Goal: Task Accomplishment & Management: Manage account settings

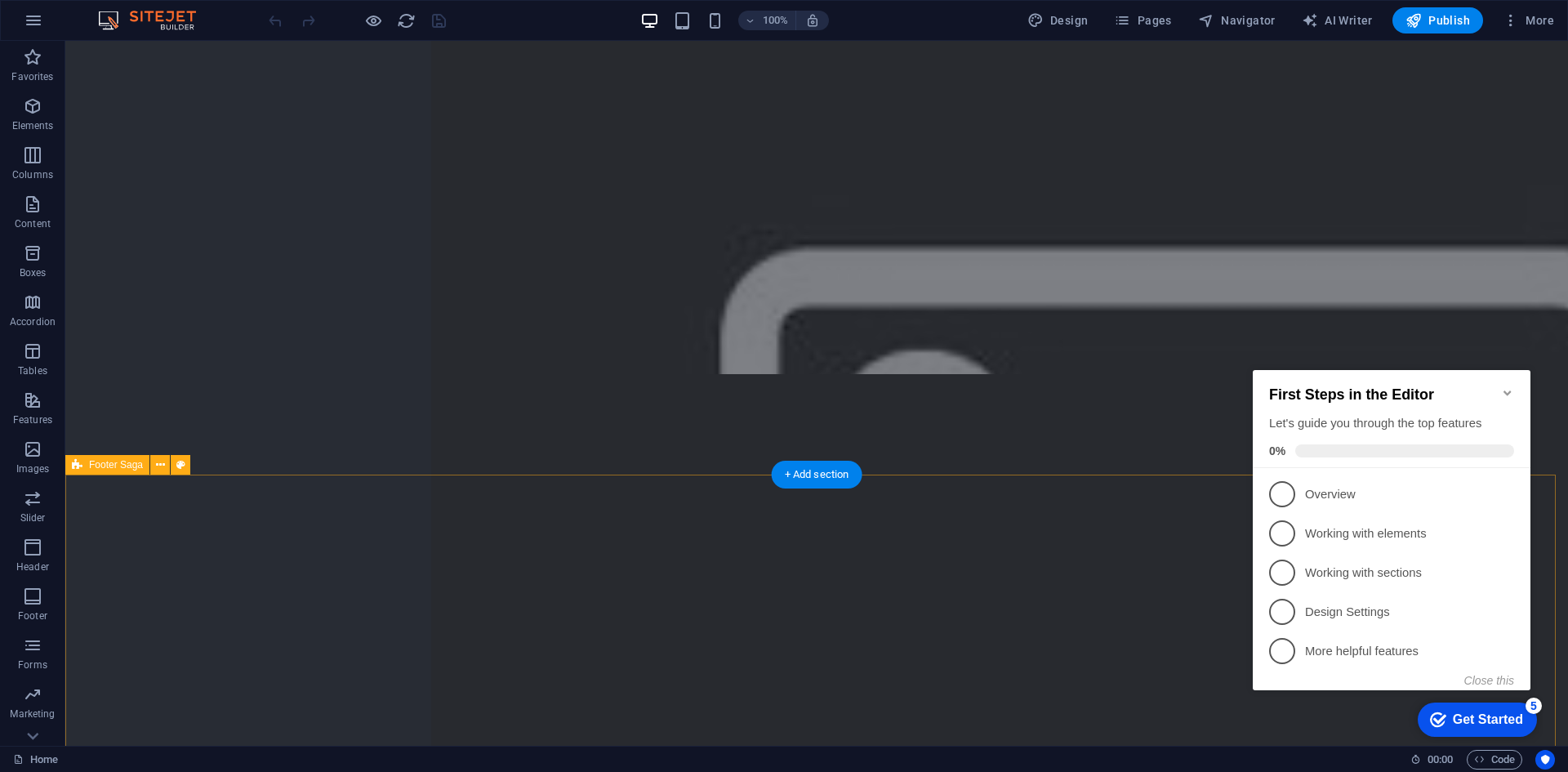
scroll to position [6816, 0]
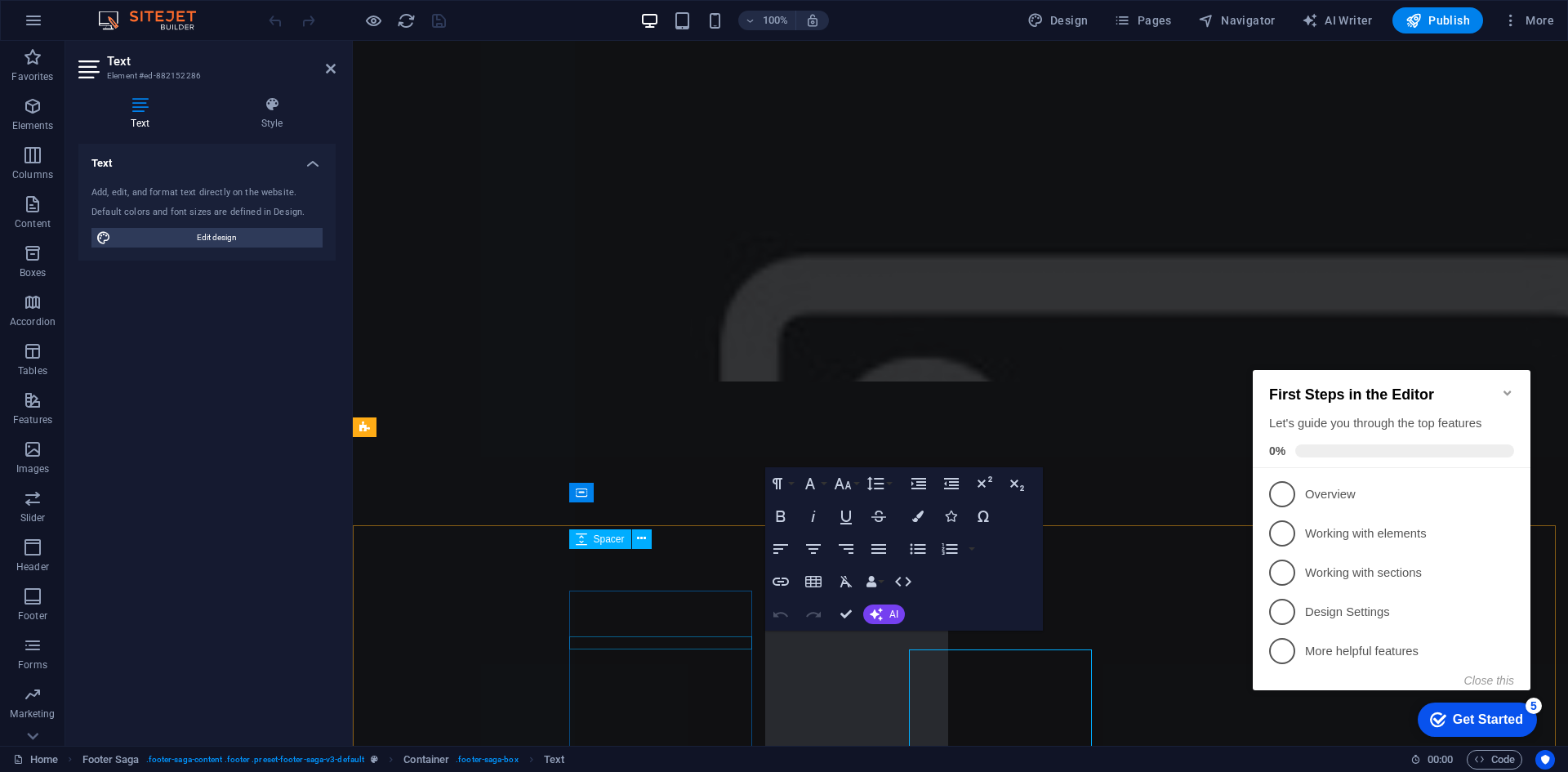
scroll to position [6798, 0]
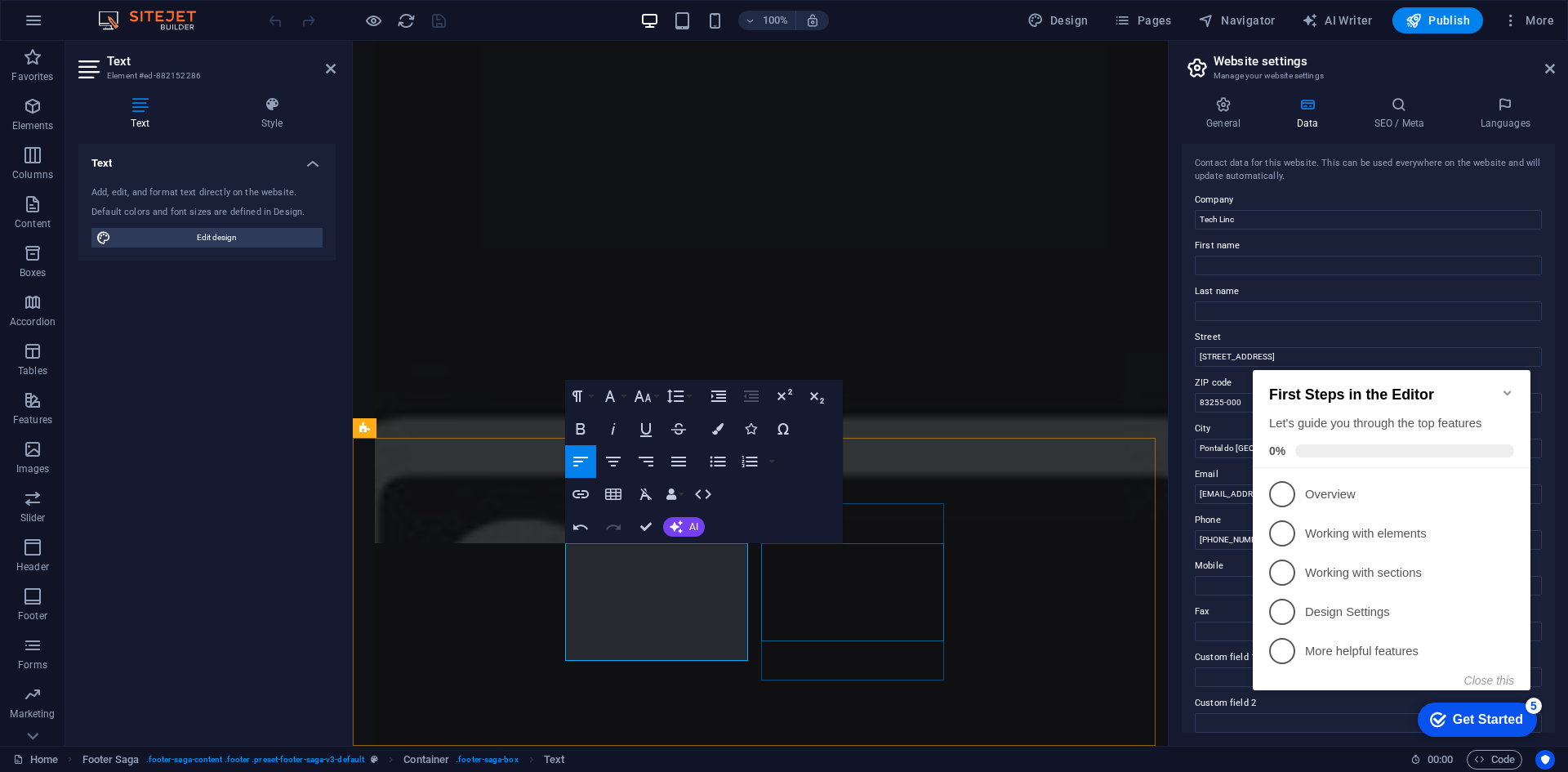
scroll to position [0, 2]
copy p "[STREET_ADDRESS]"
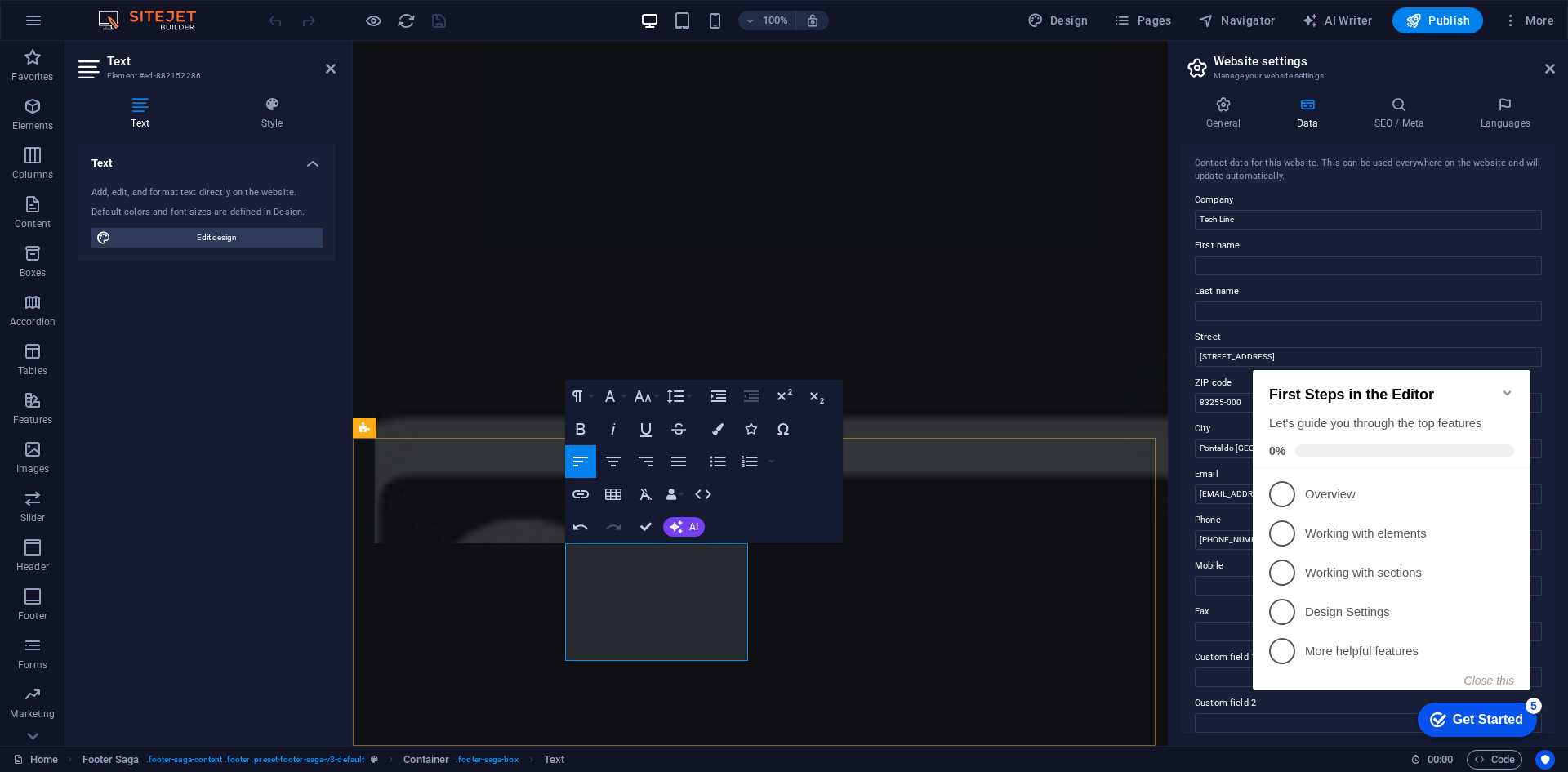
drag, startPoint x: 1347, startPoint y: 386, endPoint x: 1152, endPoint y: 289, distance: 217.8
click html "checkmark Get Started 5 First Steps in the Editor Let's guide you through the t…"
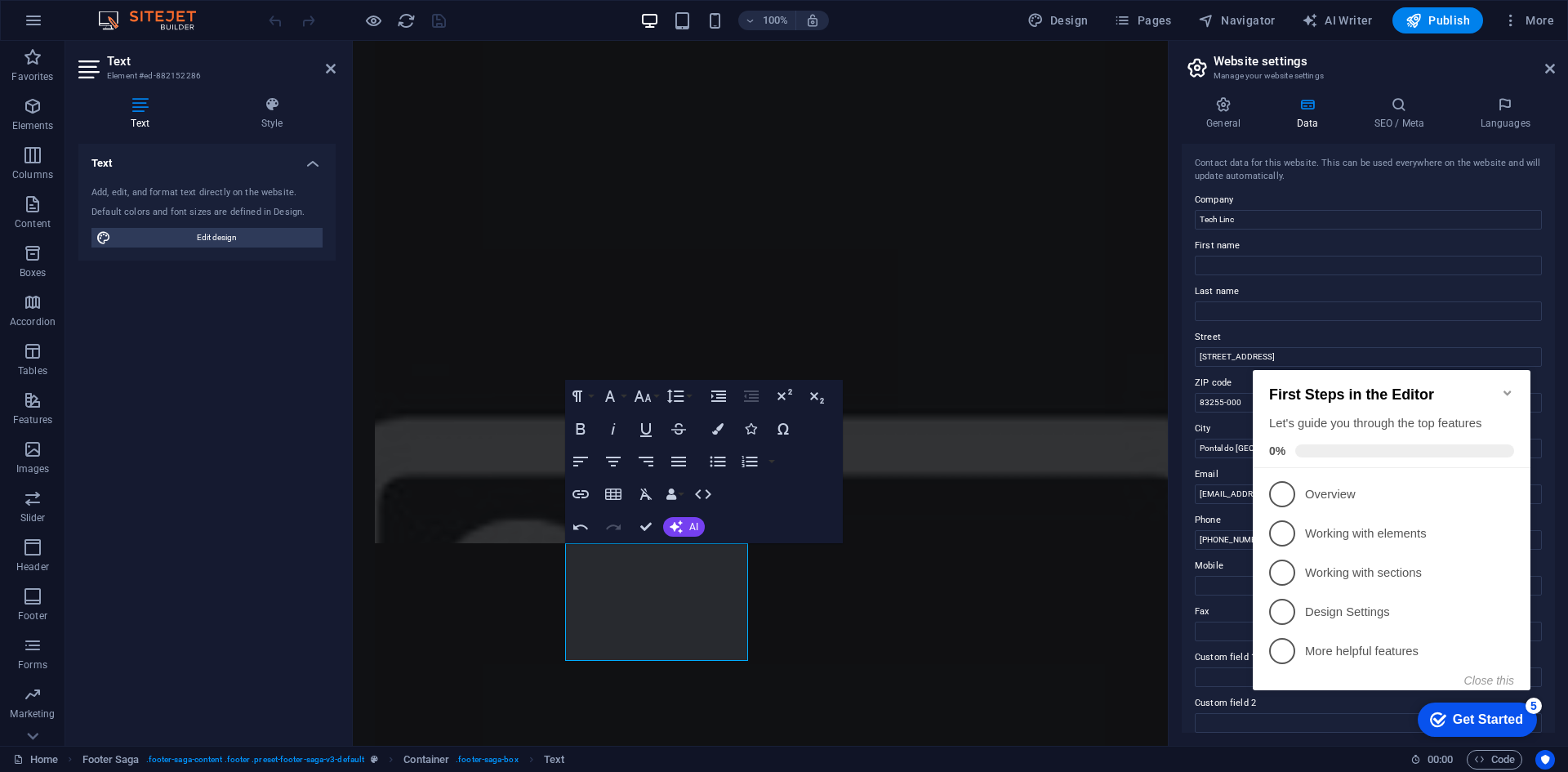
click at [1509, 391] on icon "Minimize checklist" at bounding box center [1506, 393] width 7 height 5
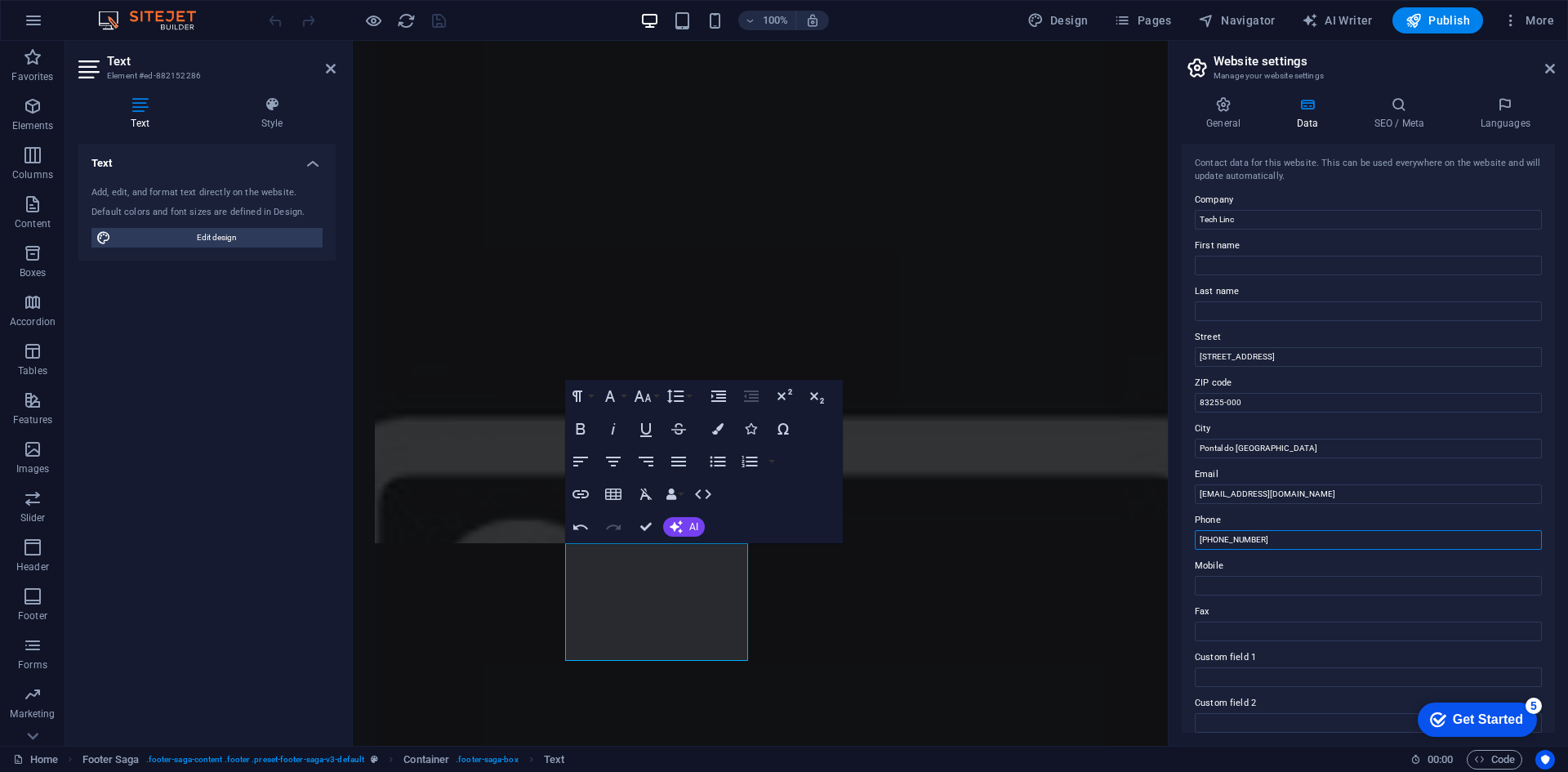
click at [1281, 538] on input "[PHONE_NUMBER]" at bounding box center [1368, 539] width 347 height 20
type input "[PHONE_NUMBER]"
drag, startPoint x: 1285, startPoint y: 360, endPoint x: 1191, endPoint y: 348, distance: 94.8
click at [1191, 348] on div "Contact data for this website. This can be used everywhere on the website and w…" at bounding box center [1368, 439] width 373 height 589
paste input "[STREET_ADDRESS]"
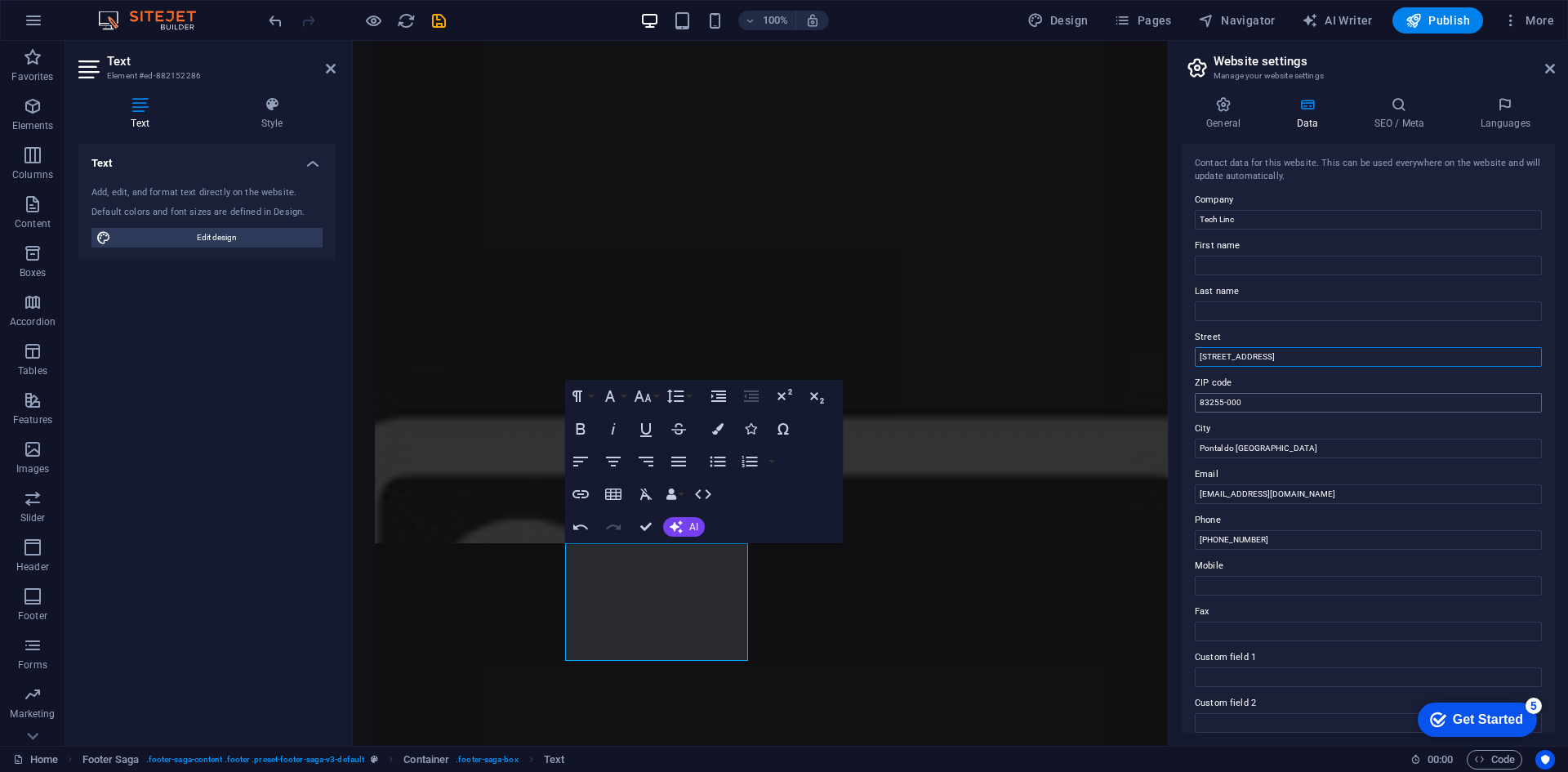
type input "[STREET_ADDRESS]"
click at [1280, 405] on input "83255-000" at bounding box center [1368, 402] width 347 height 20
click at [1269, 679] on input "Custom field 1" at bounding box center [1368, 676] width 347 height 20
drag, startPoint x: 1666, startPoint y: 532, endPoint x: 1161, endPoint y: 486, distance: 507.1
paste input "[EMAIL_ADDRESS][DOMAIN_NAME]"
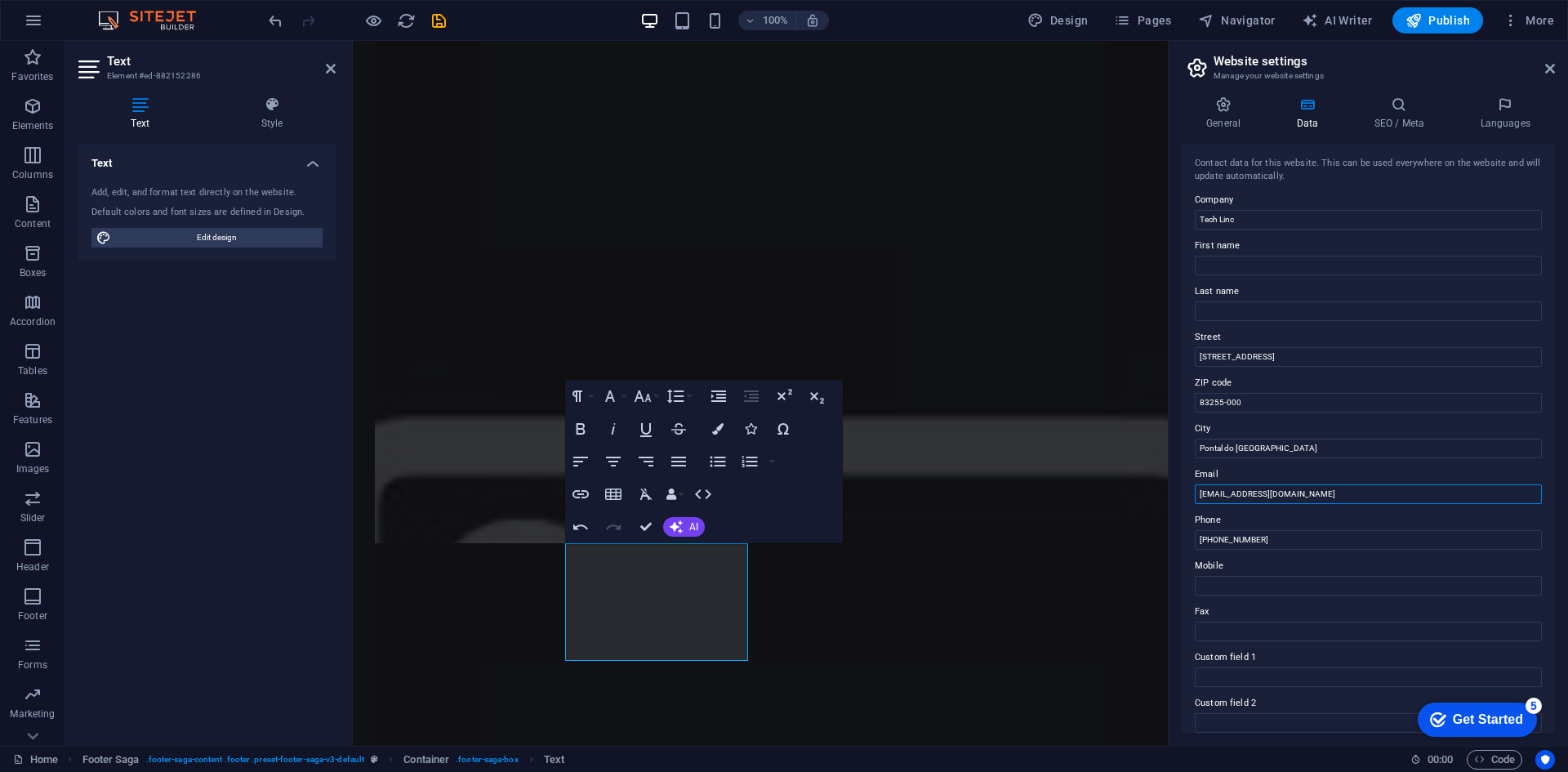
type input "[EMAIL_ADDRESS][DOMAIN_NAME]"
drag, startPoint x: 1639, startPoint y: 492, endPoint x: 1127, endPoint y: 426, distance: 516.2
click at [1290, 453] on input "Pontal do [GEOGRAPHIC_DATA]" at bounding box center [1368, 448] width 347 height 20
click at [1289, 453] on input "Pontal do [GEOGRAPHIC_DATA]" at bounding box center [1368, 448] width 347 height 20
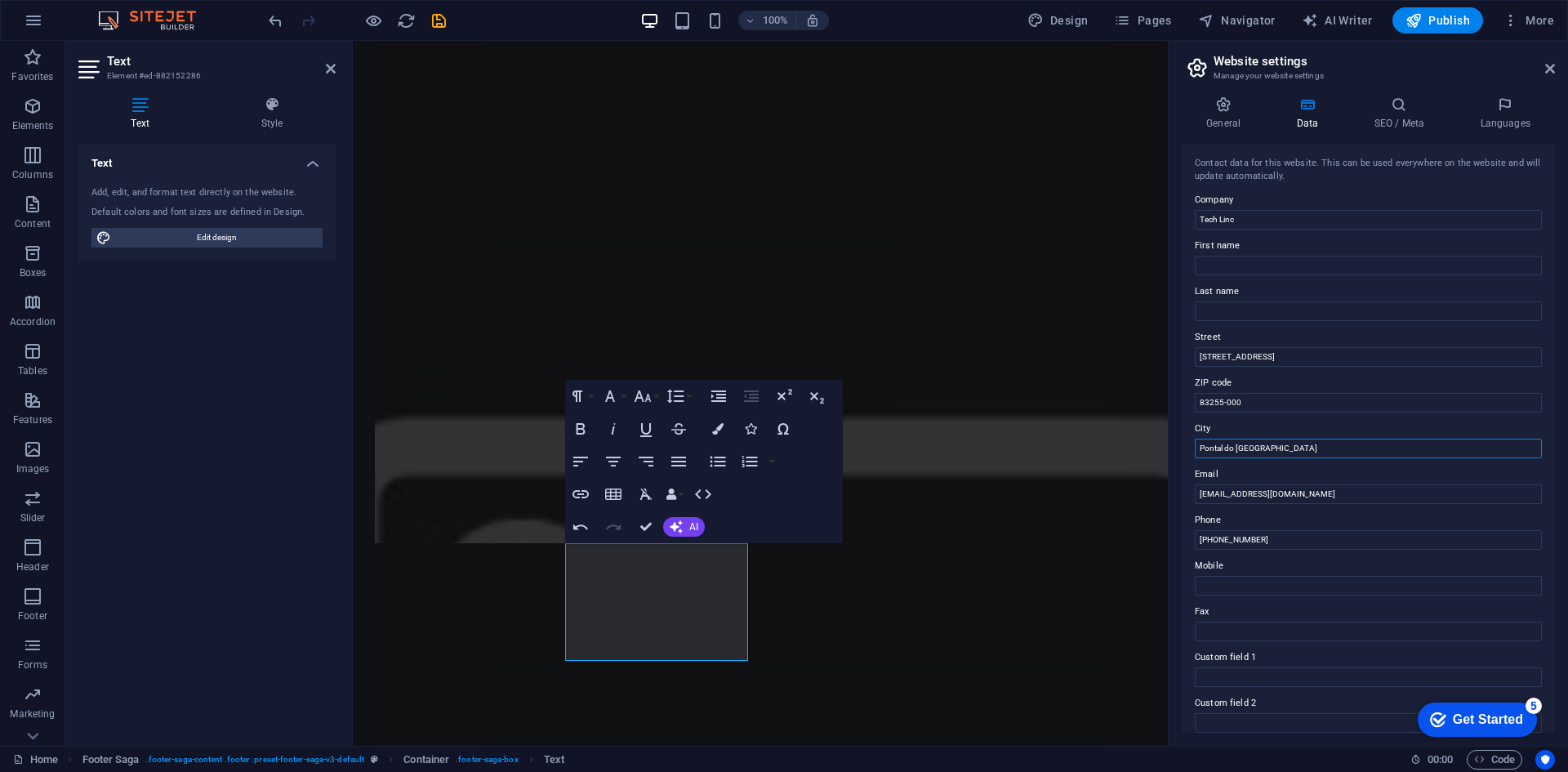
paste input "Balneário Ipanema"
type input "Balneário Ipanema"
click at [1447, 17] on span "Publish" at bounding box center [1438, 20] width 64 height 16
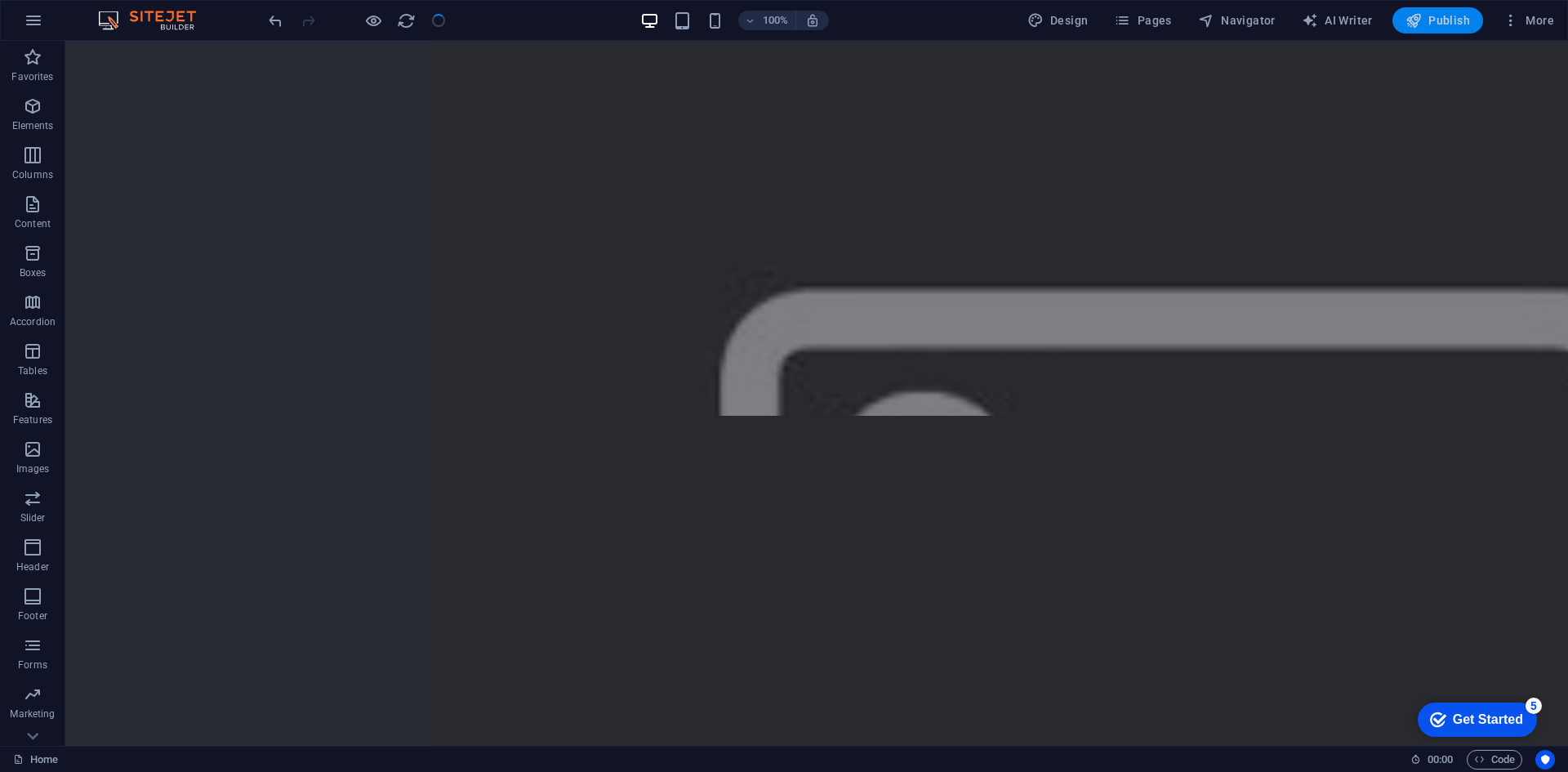
scroll to position [6816, 0]
